Goal: Find specific page/section: Find specific page/section

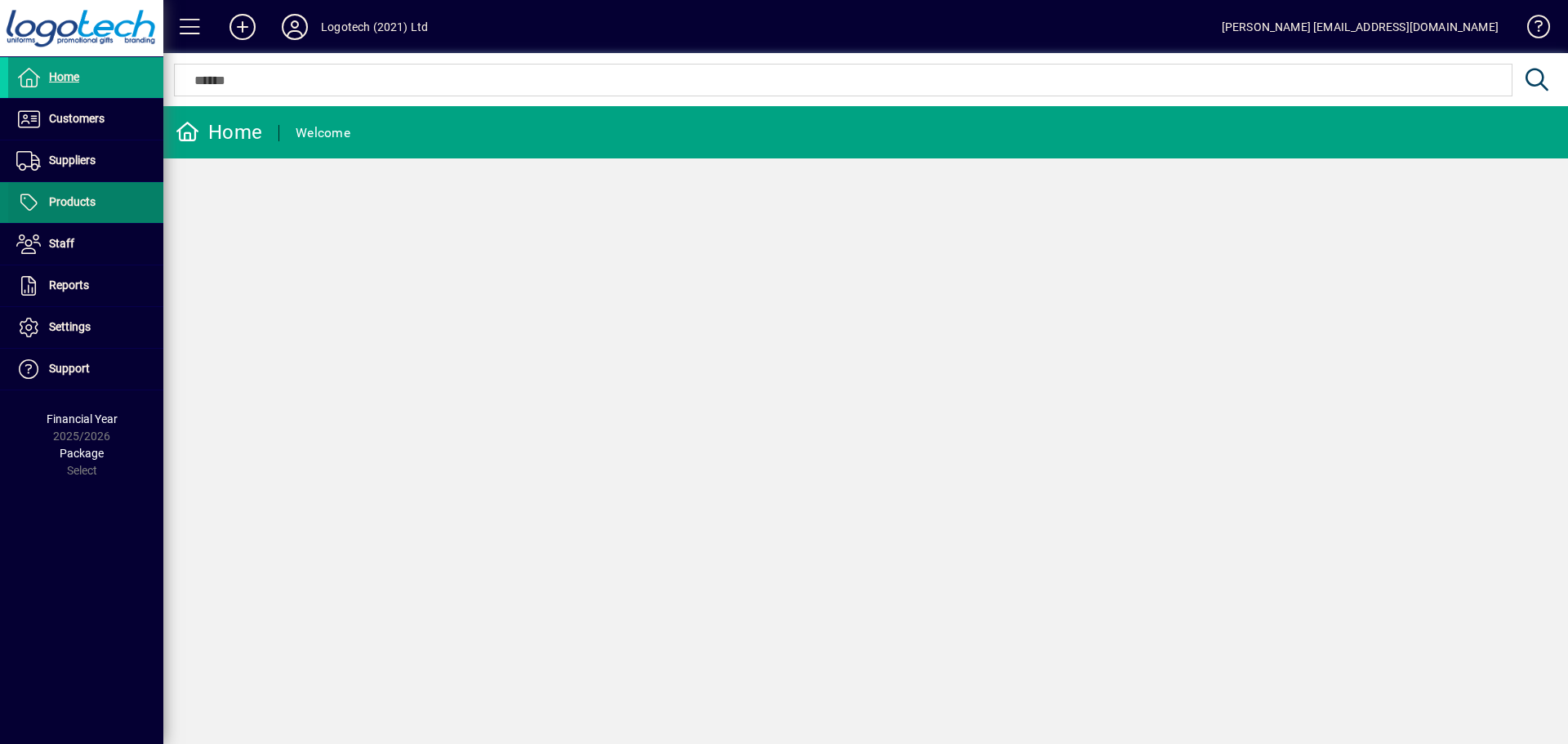
click at [86, 188] on span at bounding box center [86, 202] width 155 height 39
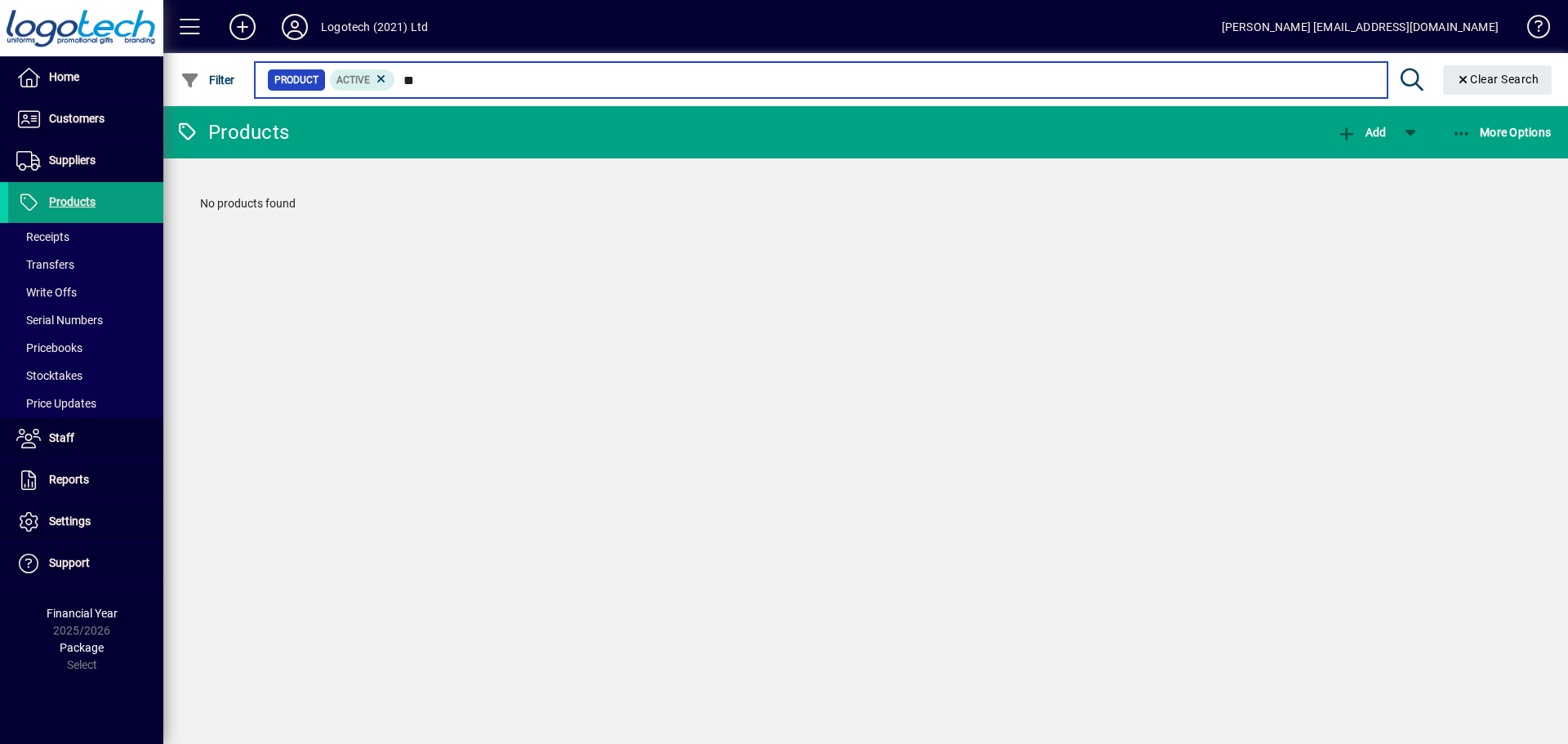
type input "*"
